Goal: Information Seeking & Learning: Learn about a topic

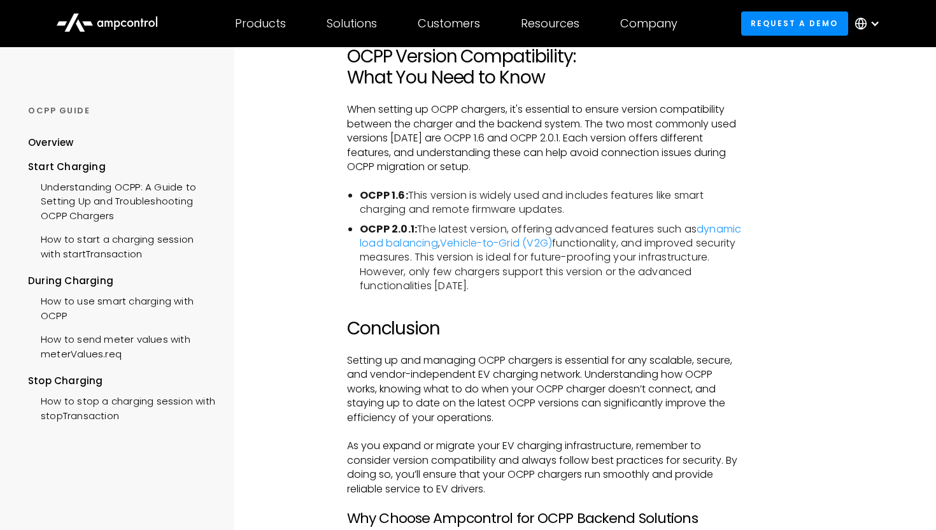
scroll to position [2681, 0]
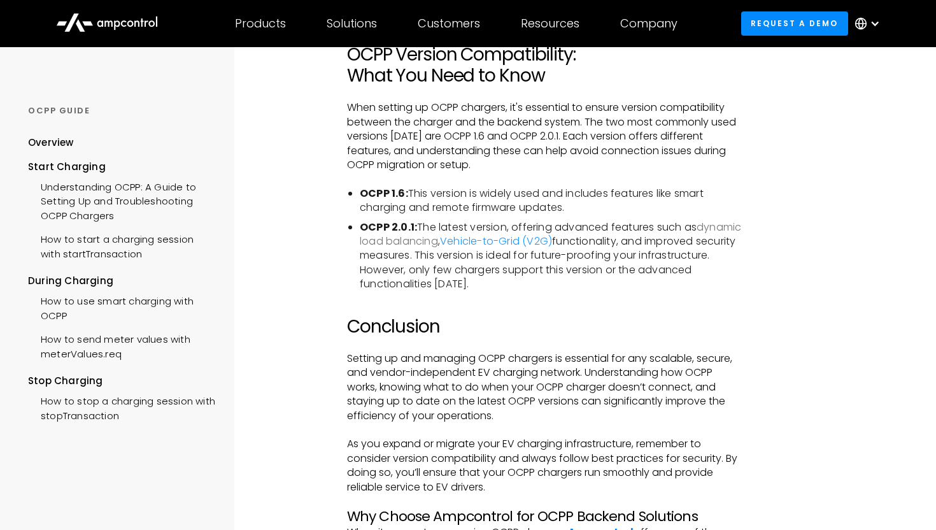
click at [436, 248] on link "dynamic load balancing" at bounding box center [550, 234] width 381 height 29
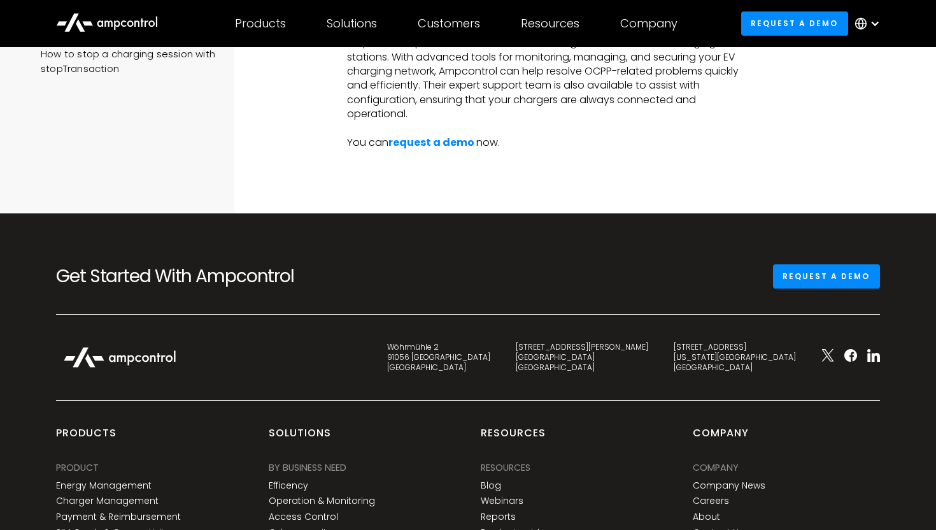
scroll to position [2856, 0]
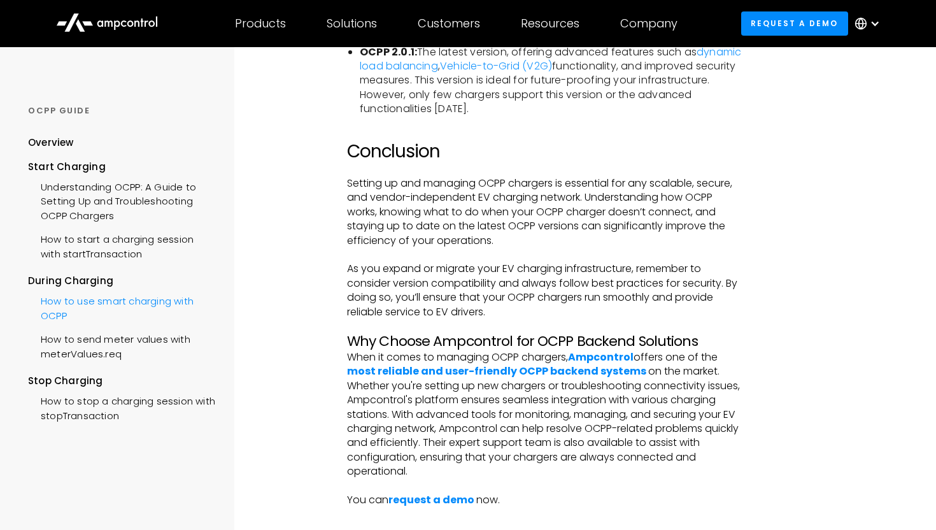
click at [119, 306] on div "How to use smart charging with OCPP" at bounding box center [121, 307] width 187 height 38
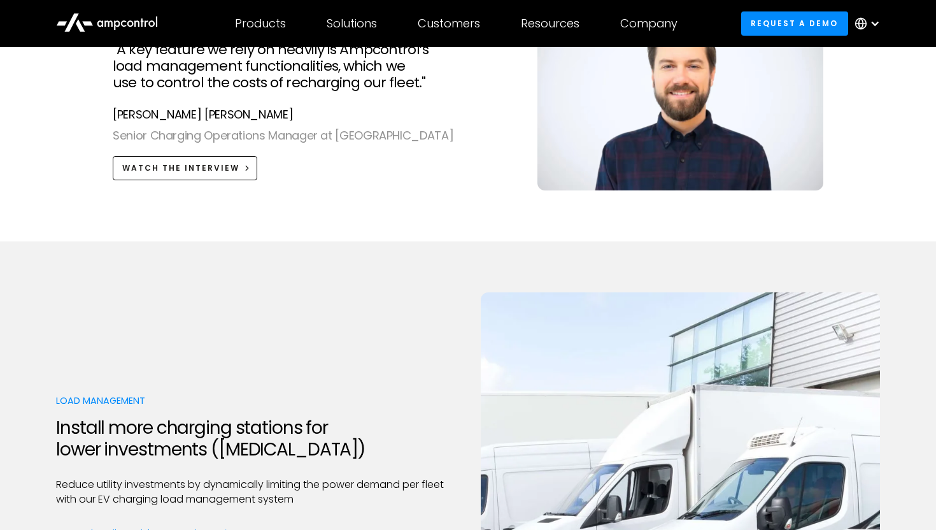
scroll to position [1470, 0]
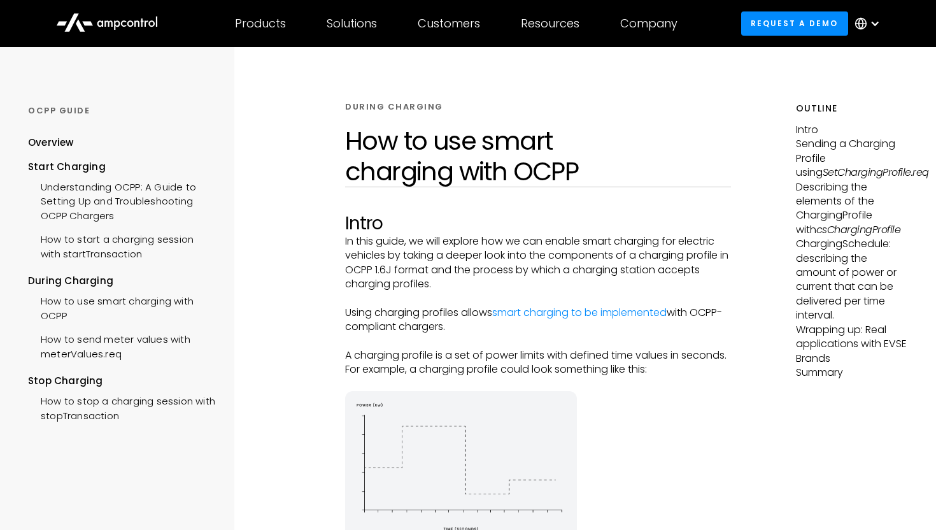
scroll to position [11, 0]
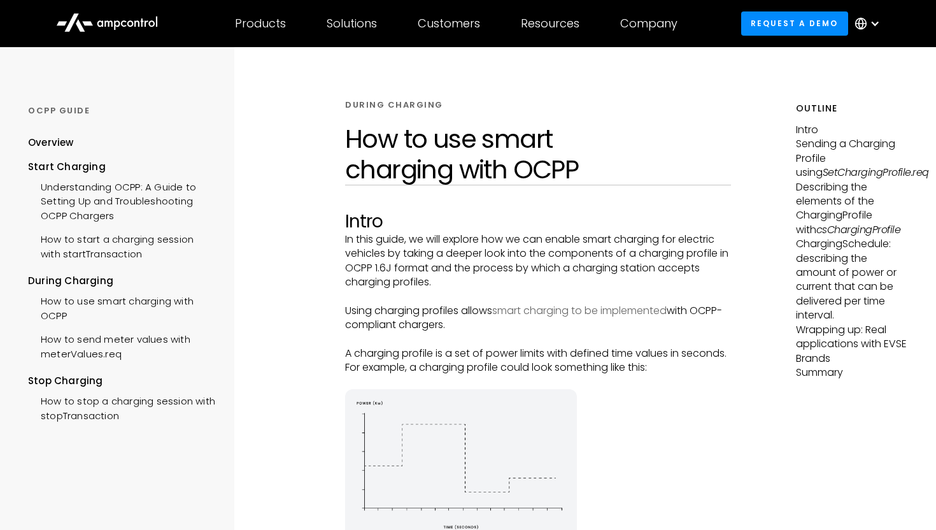
click at [626, 309] on link "smart charging to be implemented" at bounding box center [579, 310] width 174 height 15
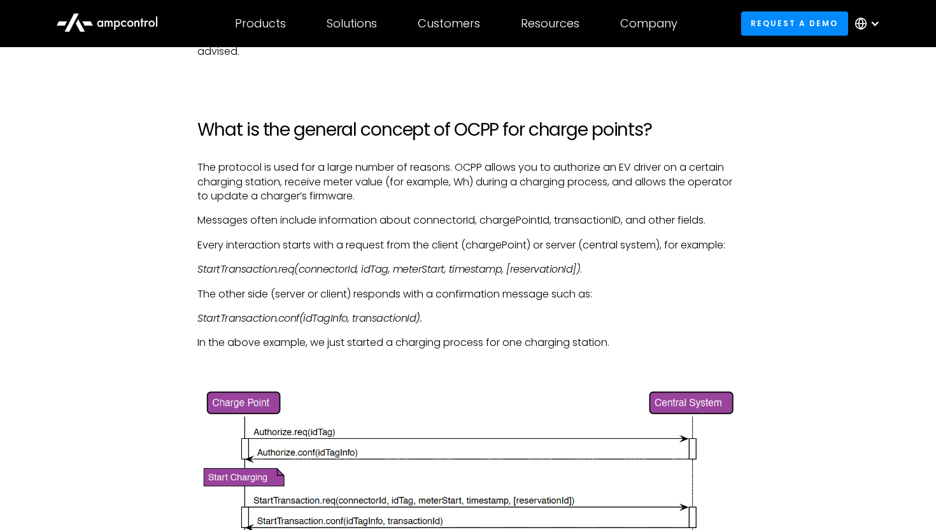
scroll to position [1399, 0]
